Goal: Find specific page/section: Find specific page/section

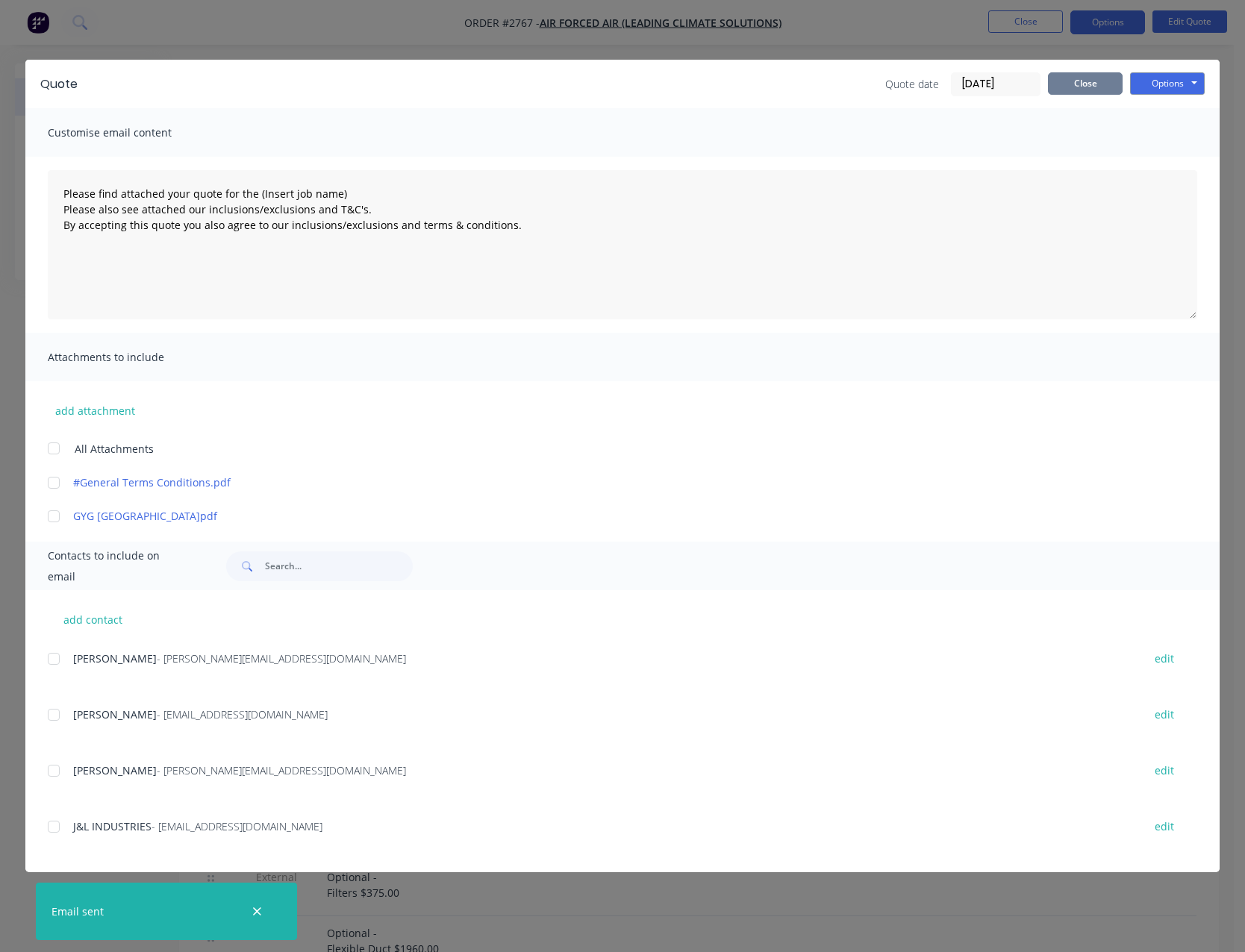
click at [1087, 89] on button "Close" at bounding box center [1085, 84] width 75 height 23
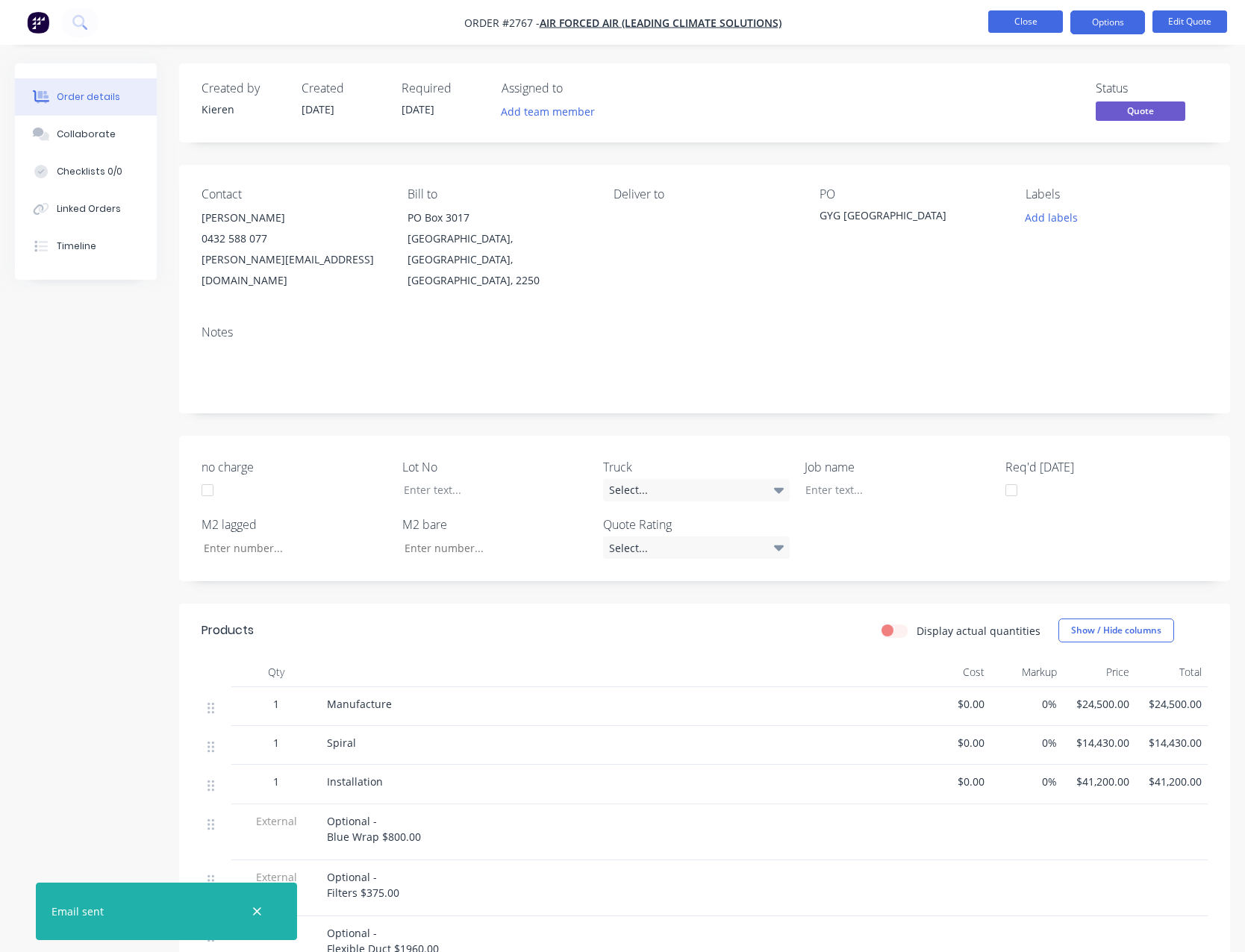
click at [1016, 25] on button "Close" at bounding box center [1025, 22] width 75 height 23
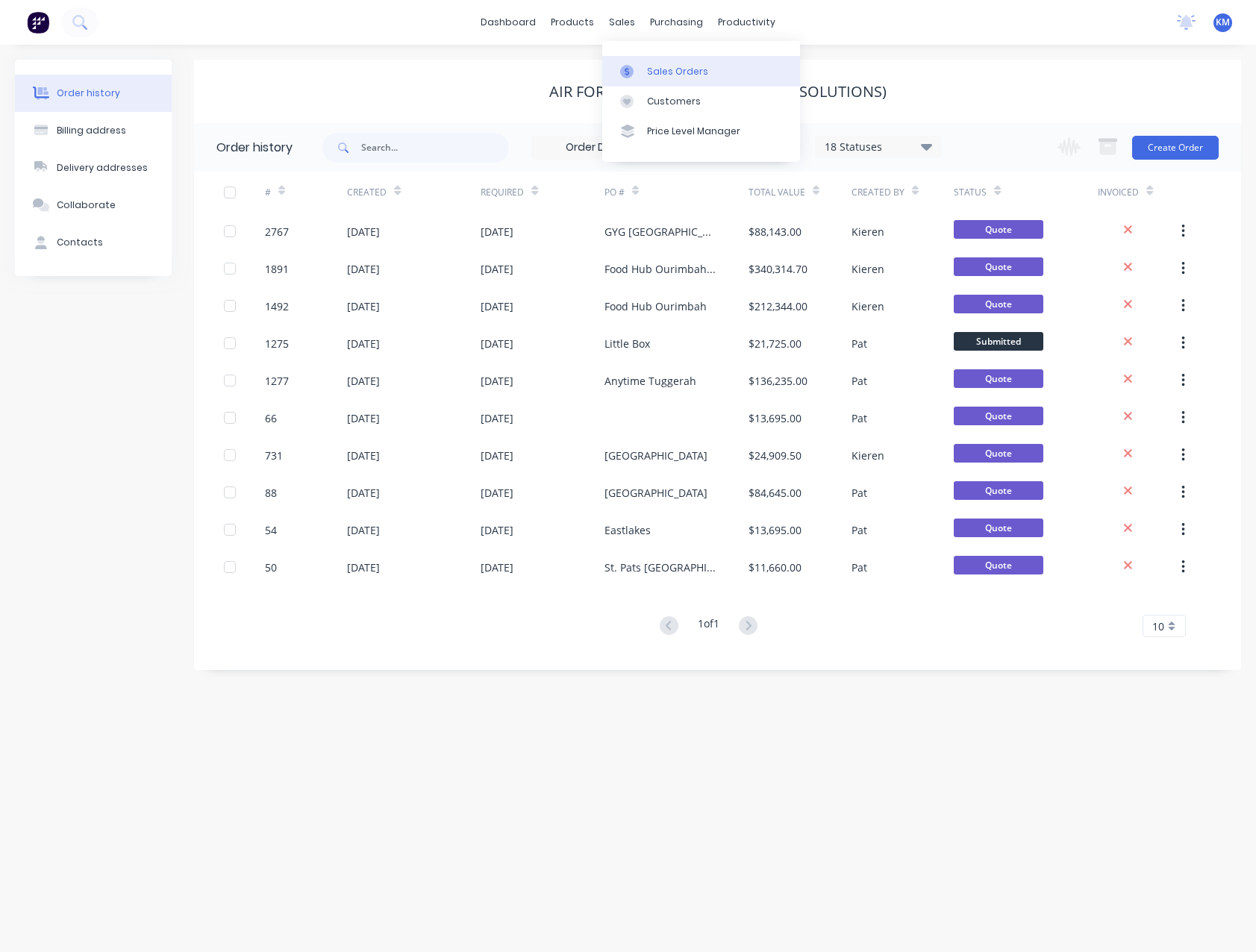
click at [657, 69] on div "Sales Orders" at bounding box center [678, 72] width 61 height 14
